Goal: Find specific page/section: Find specific page/section

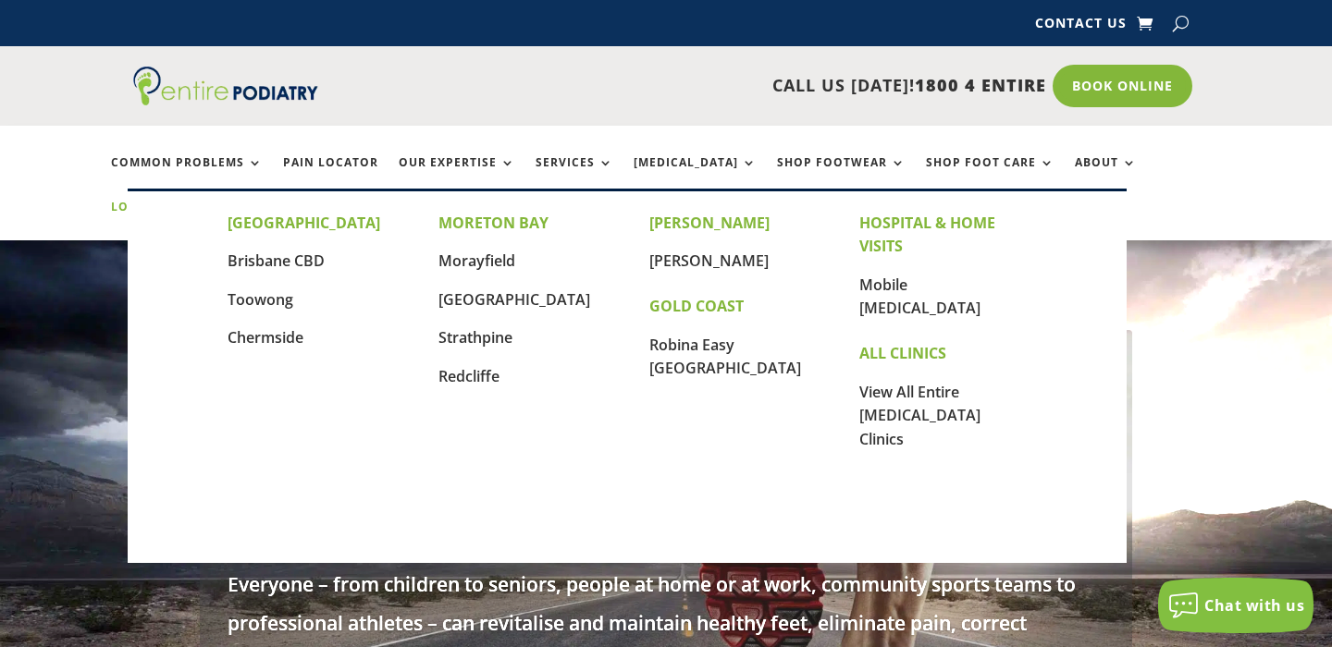
click at [203, 201] on link "Locations" at bounding box center [157, 221] width 92 height 40
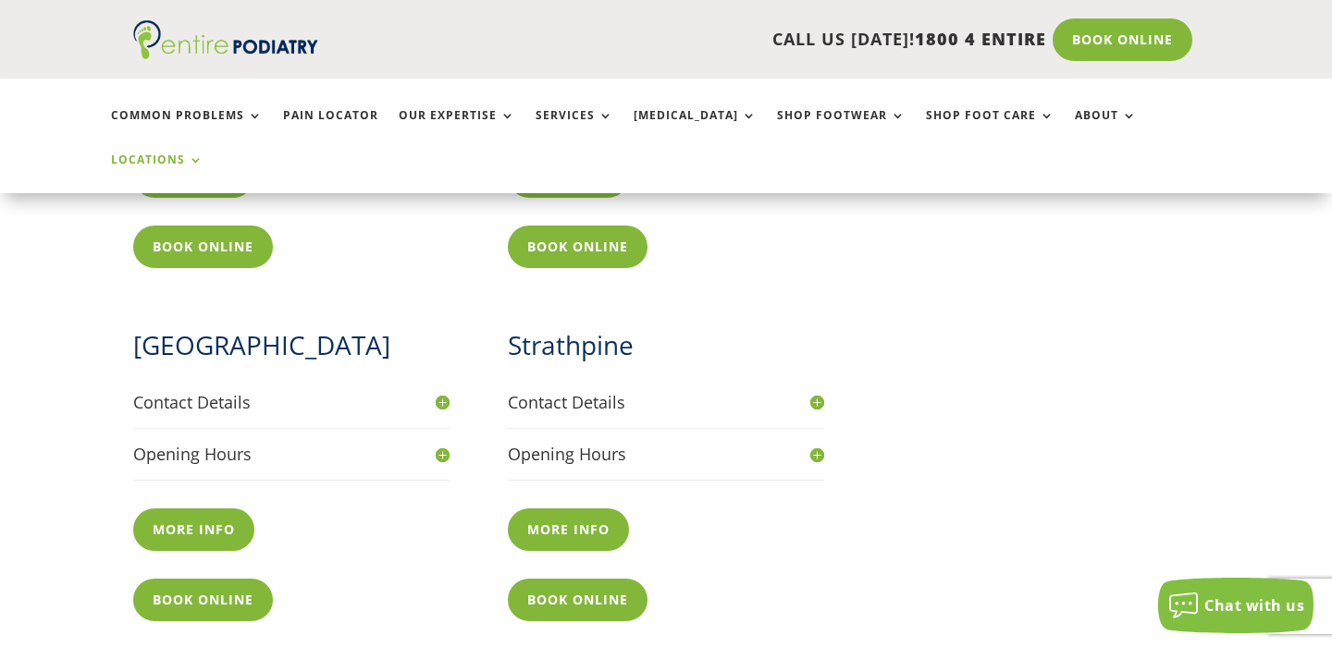
scroll to position [1333, 0]
click at [236, 390] on h4 "Contact Details" at bounding box center [291, 401] width 316 height 23
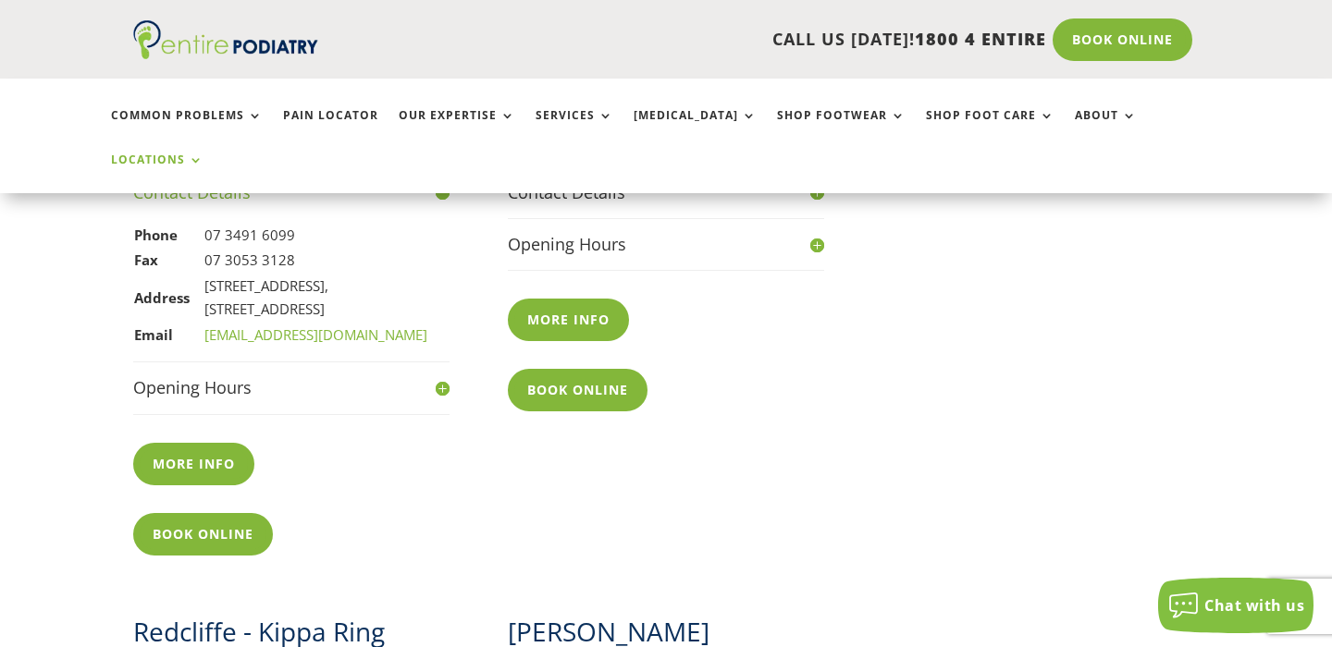
scroll to position [1555, 0]
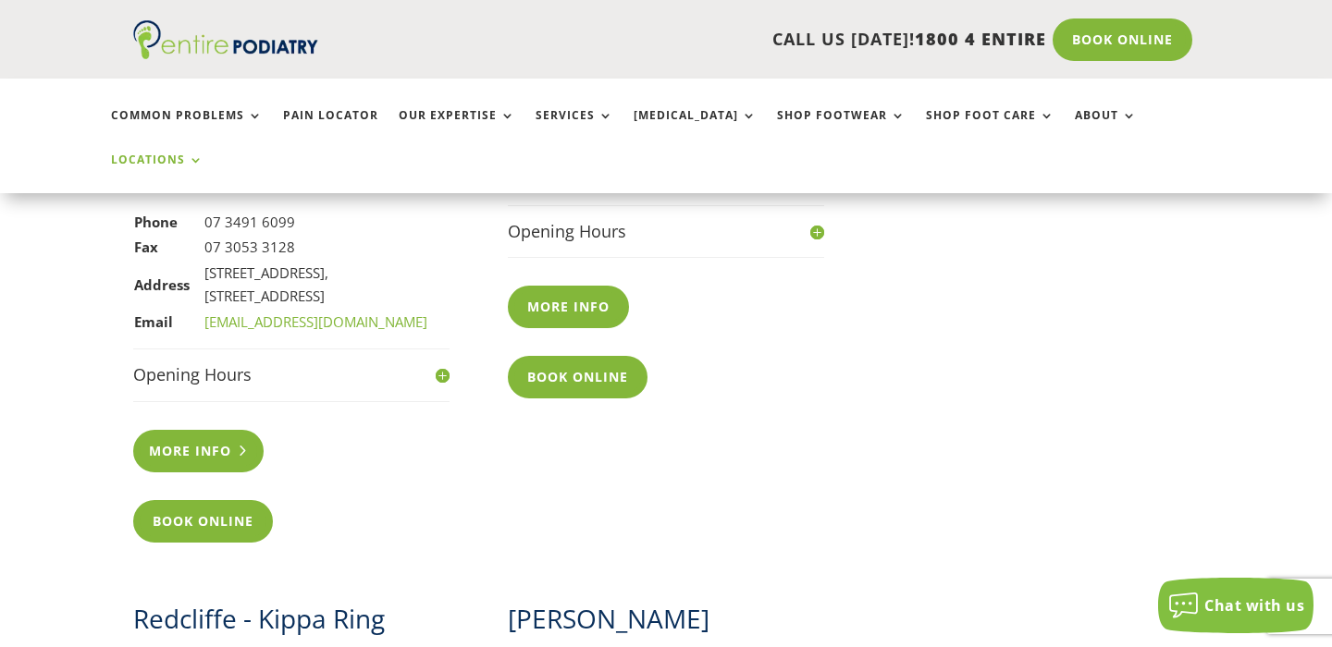
click at [211, 430] on link "More info" at bounding box center [198, 451] width 130 height 43
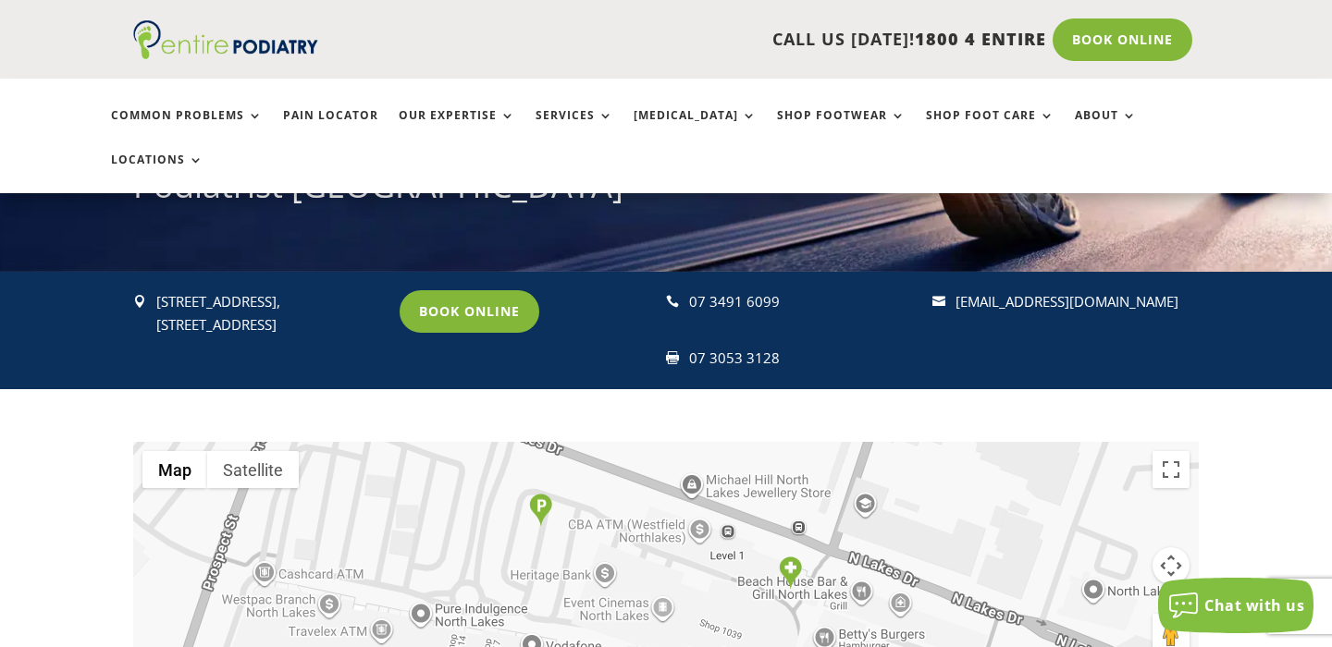
scroll to position [263, 0]
